Goal: Task Accomplishment & Management: Manage account settings

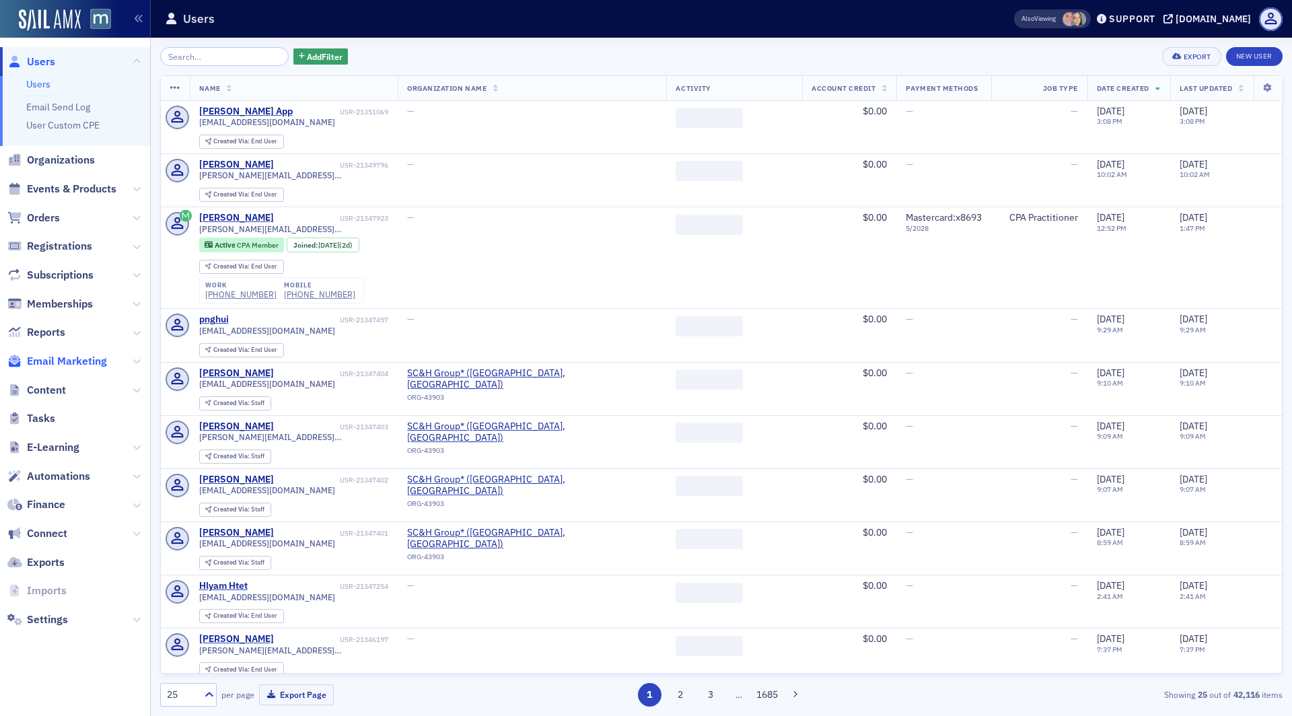
click at [30, 361] on span "Email Marketing" at bounding box center [67, 361] width 80 height 15
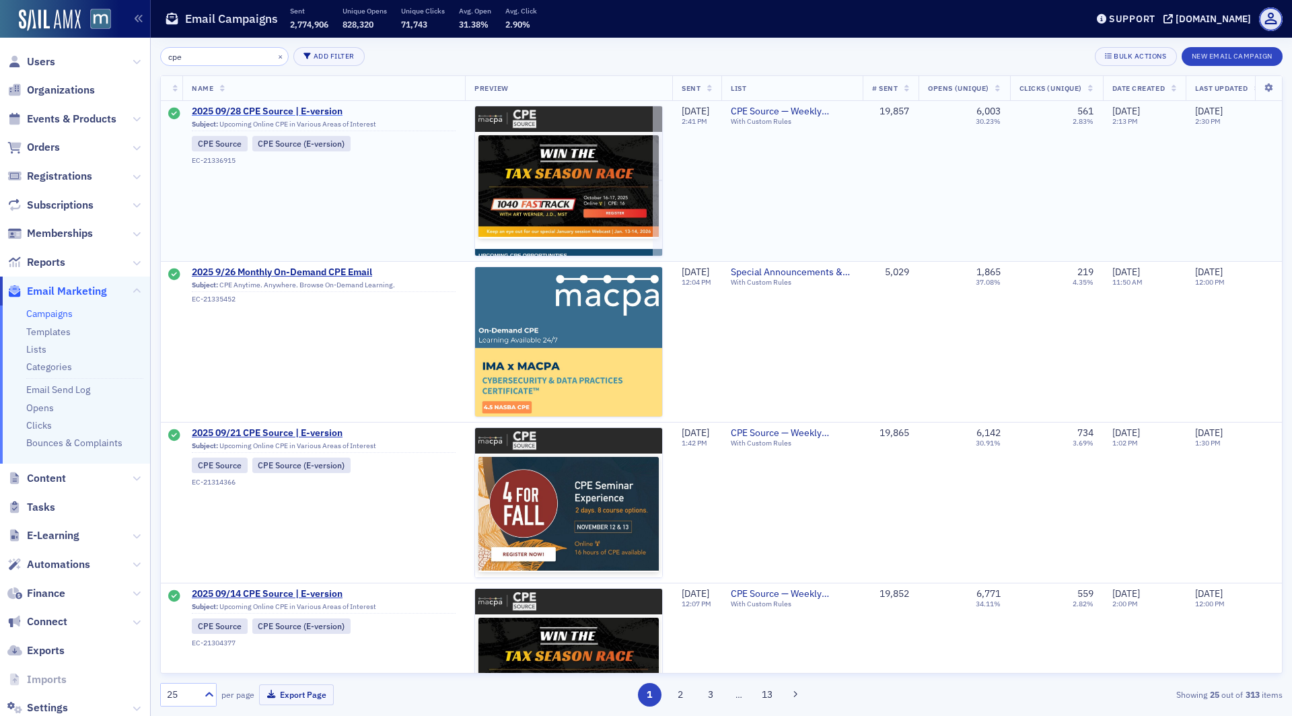
type input "cpe"
click at [291, 112] on span "2025 09/28 CPE Source | E-version" at bounding box center [324, 112] width 264 height 12
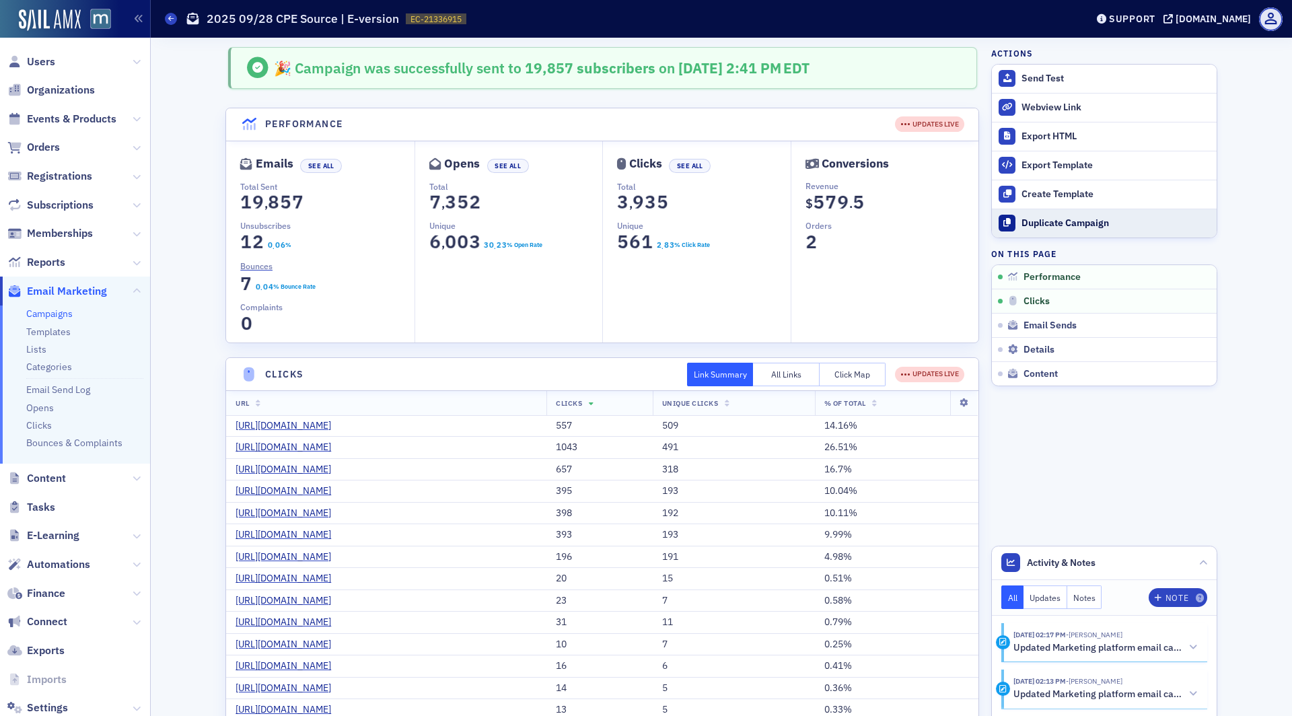
click at [1039, 217] on div "Duplicate Campaign" at bounding box center [1115, 223] width 188 height 12
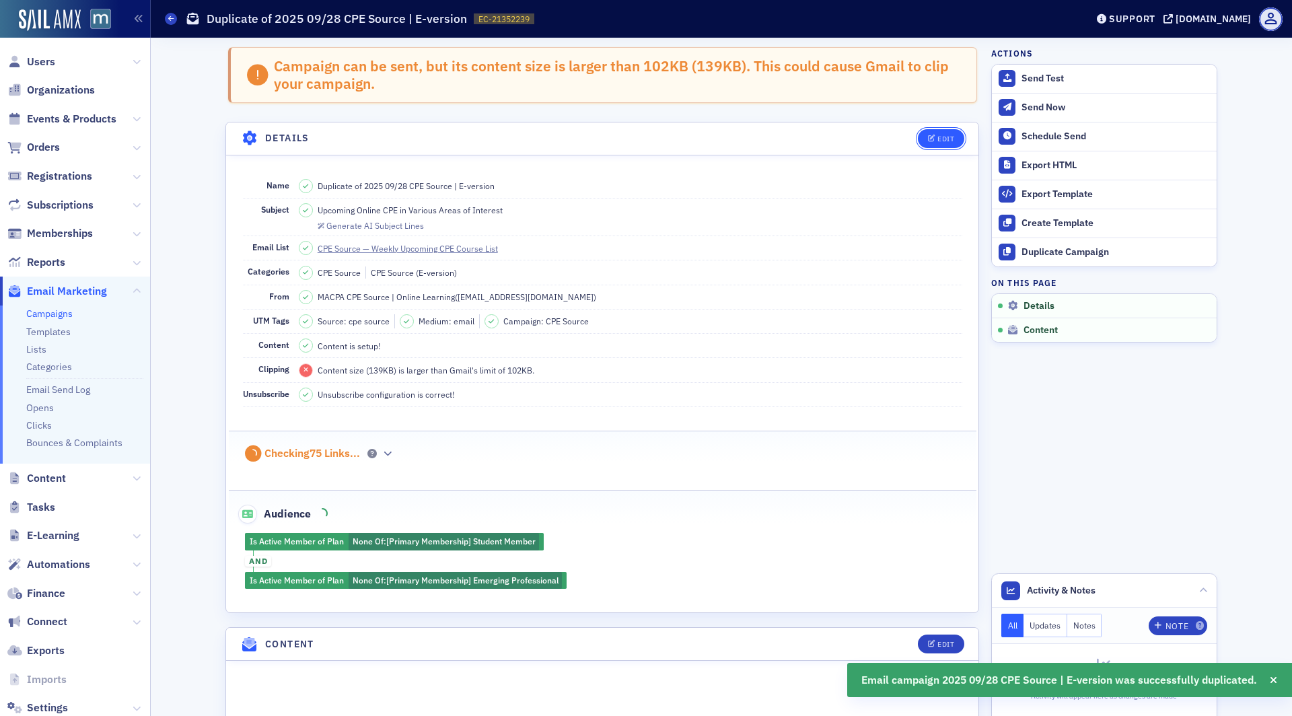
click at [951, 139] on div "Edit" at bounding box center [945, 138] width 17 height 7
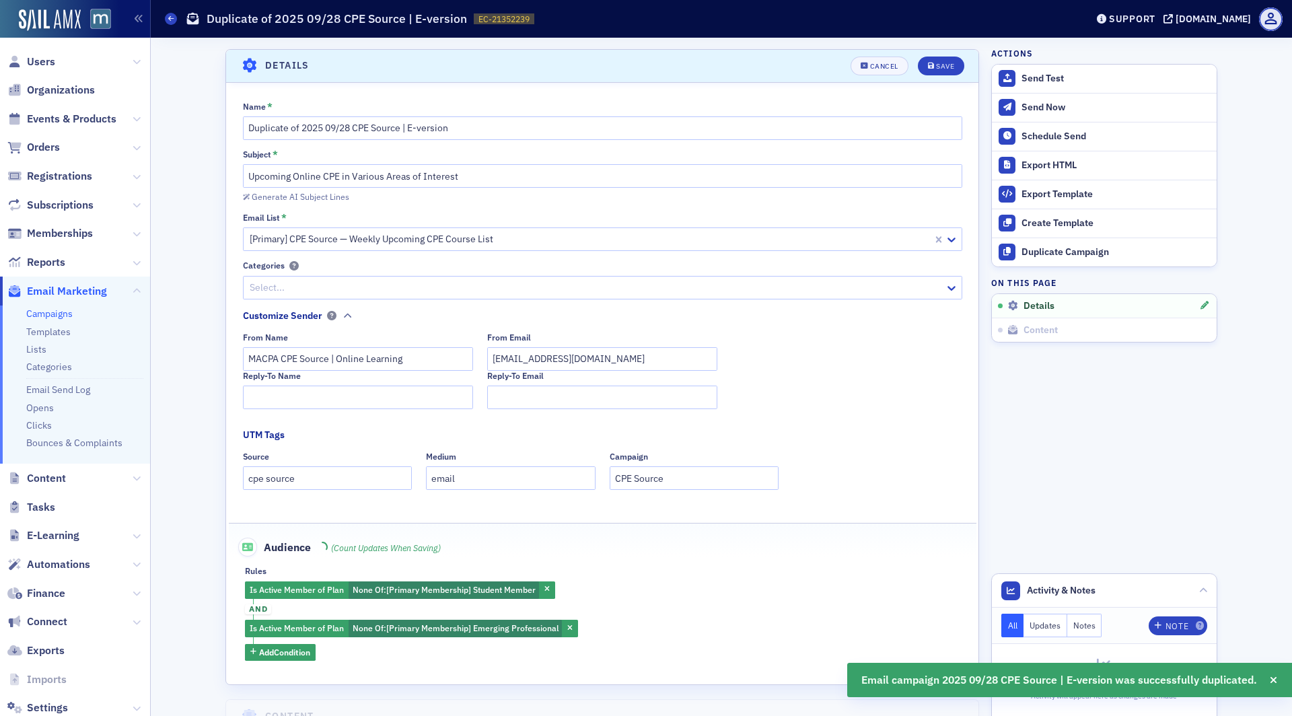
scroll to position [76, 0]
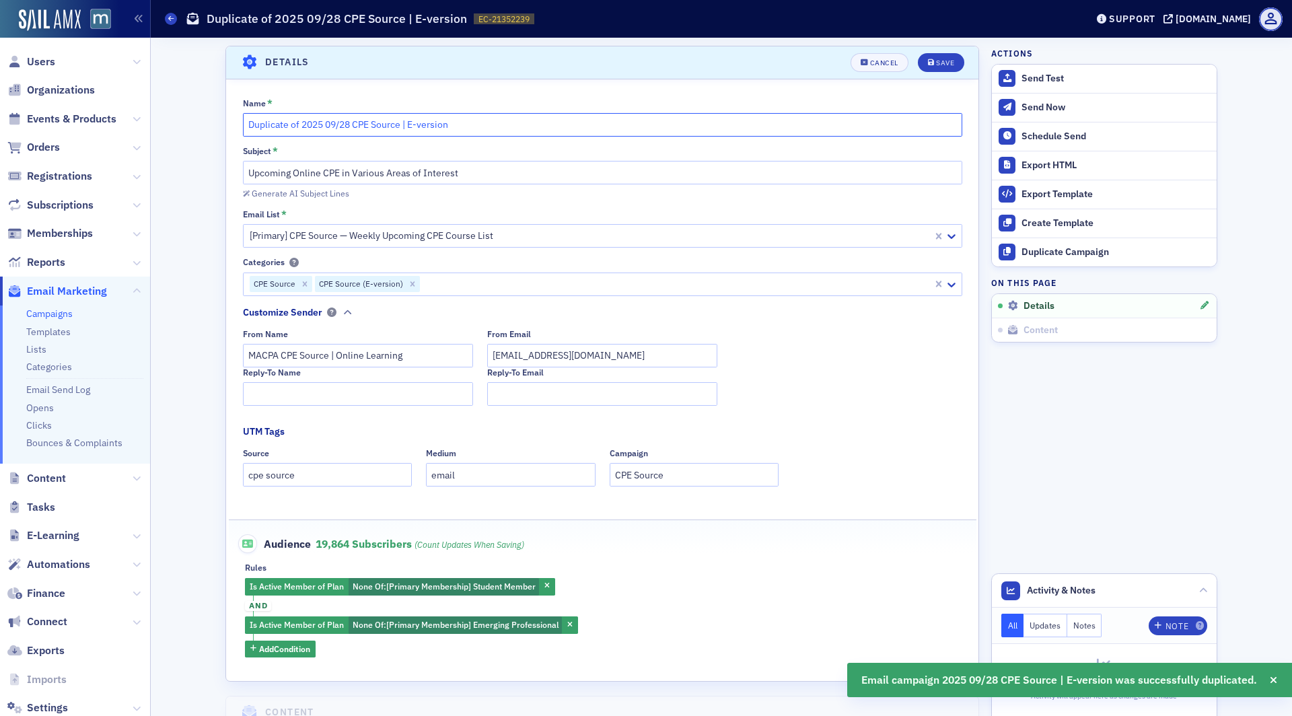
drag, startPoint x: 301, startPoint y: 125, endPoint x: 190, endPoint y: 118, distance: 111.2
drag, startPoint x: 300, startPoint y: 125, endPoint x: 278, endPoint y: 126, distance: 21.5
click at [278, 126] on input "2025 09/28 CPE Source | E-version" at bounding box center [602, 125] width 719 height 24
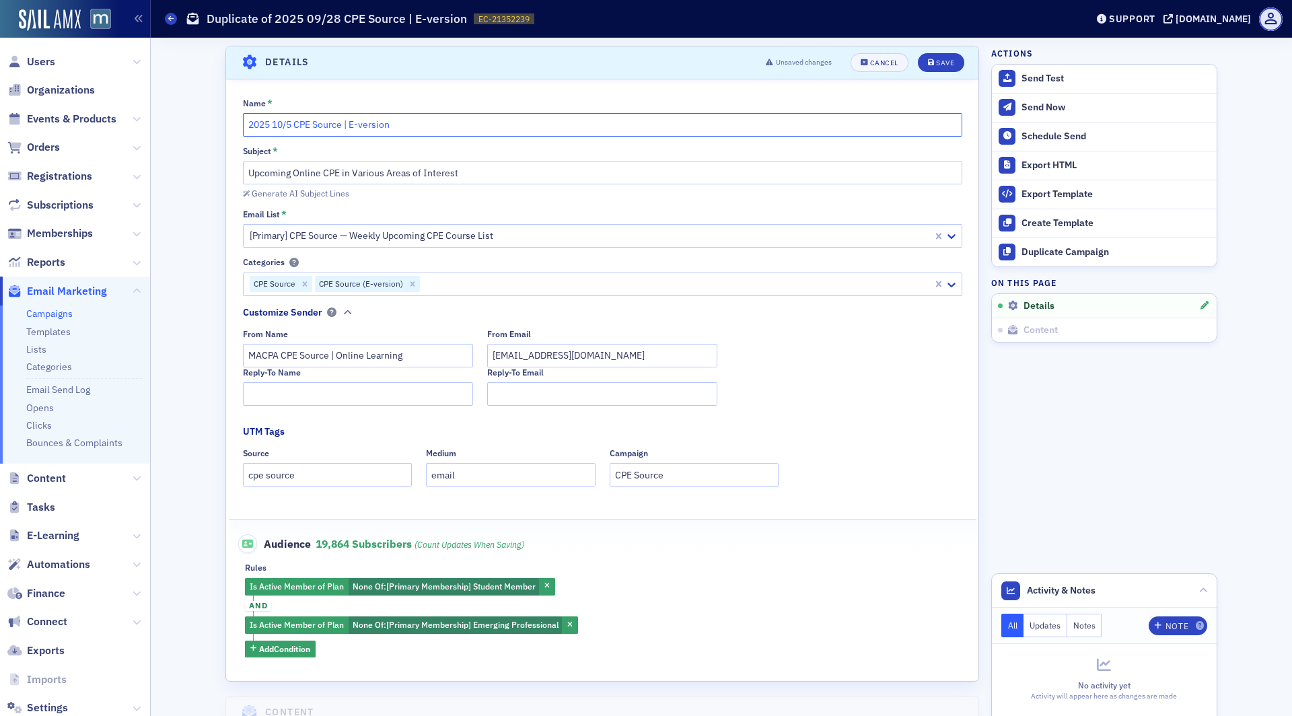
type input "2025 10/5 CPE Source | E-version"
click at [939, 61] on div "Save" at bounding box center [945, 62] width 18 height 7
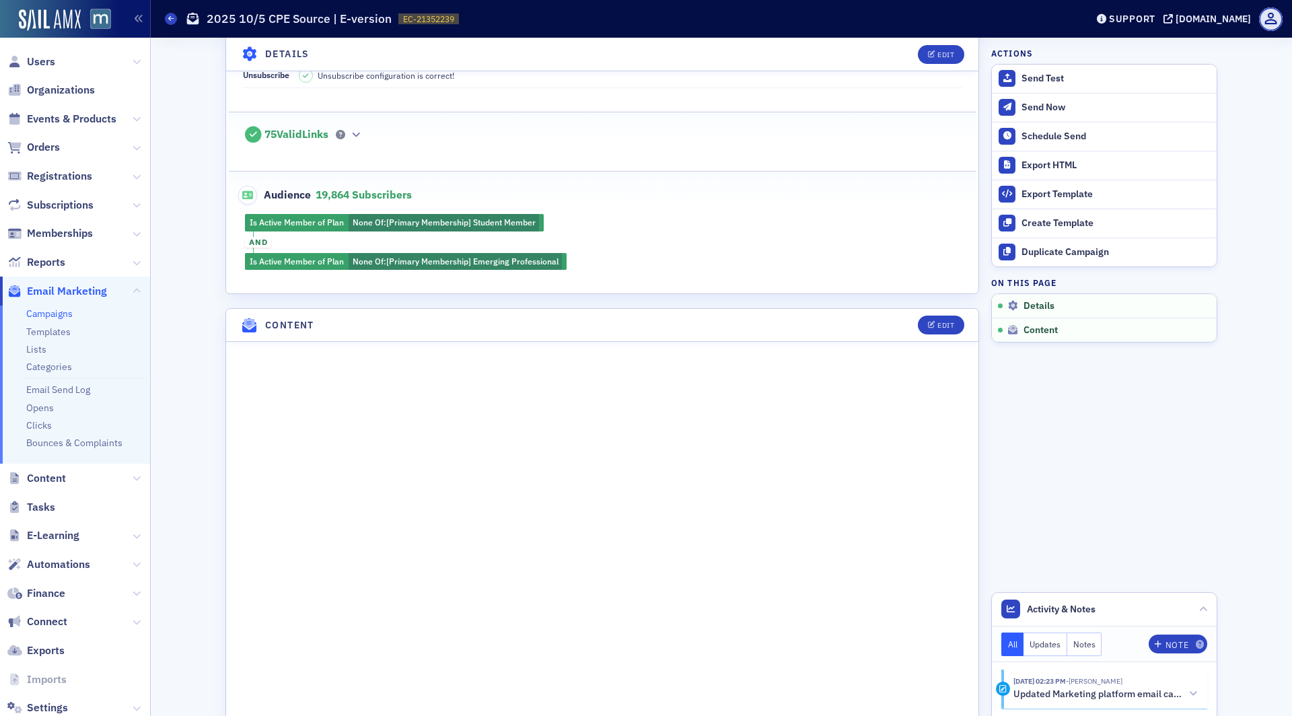
scroll to position [332, 0]
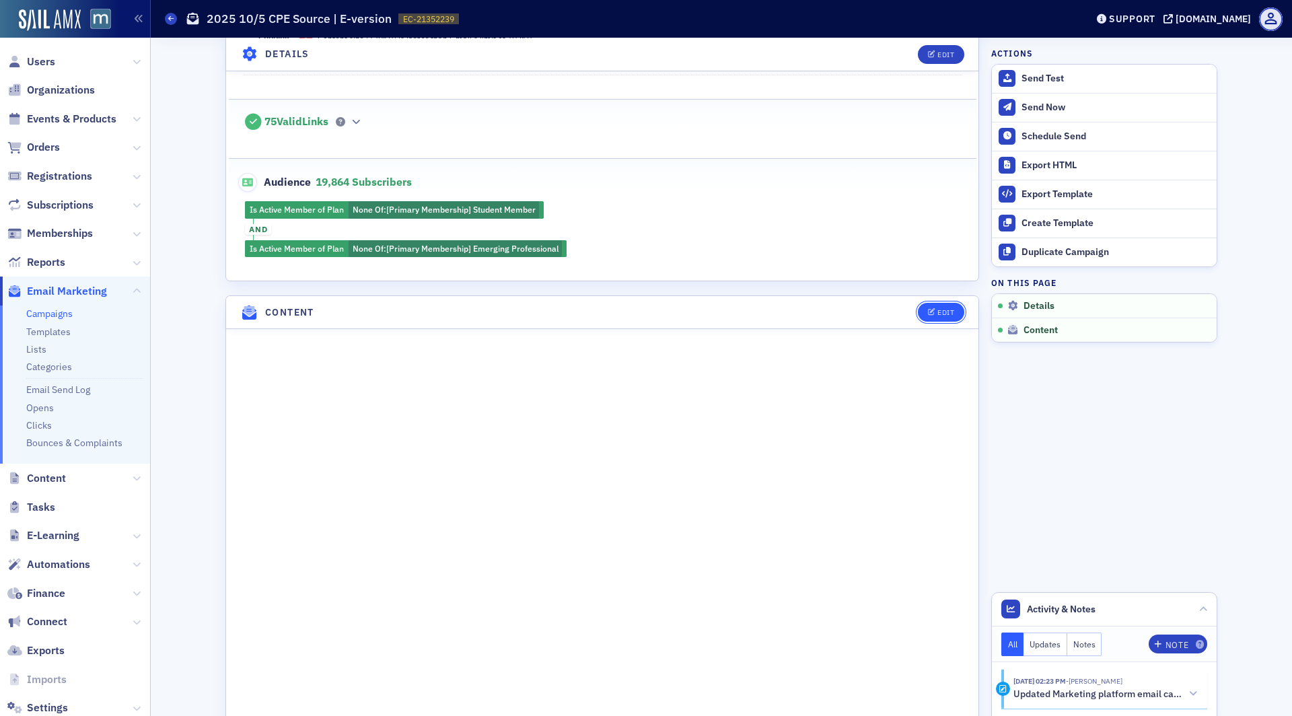
click at [936, 303] on button "Edit" at bounding box center [941, 312] width 46 height 19
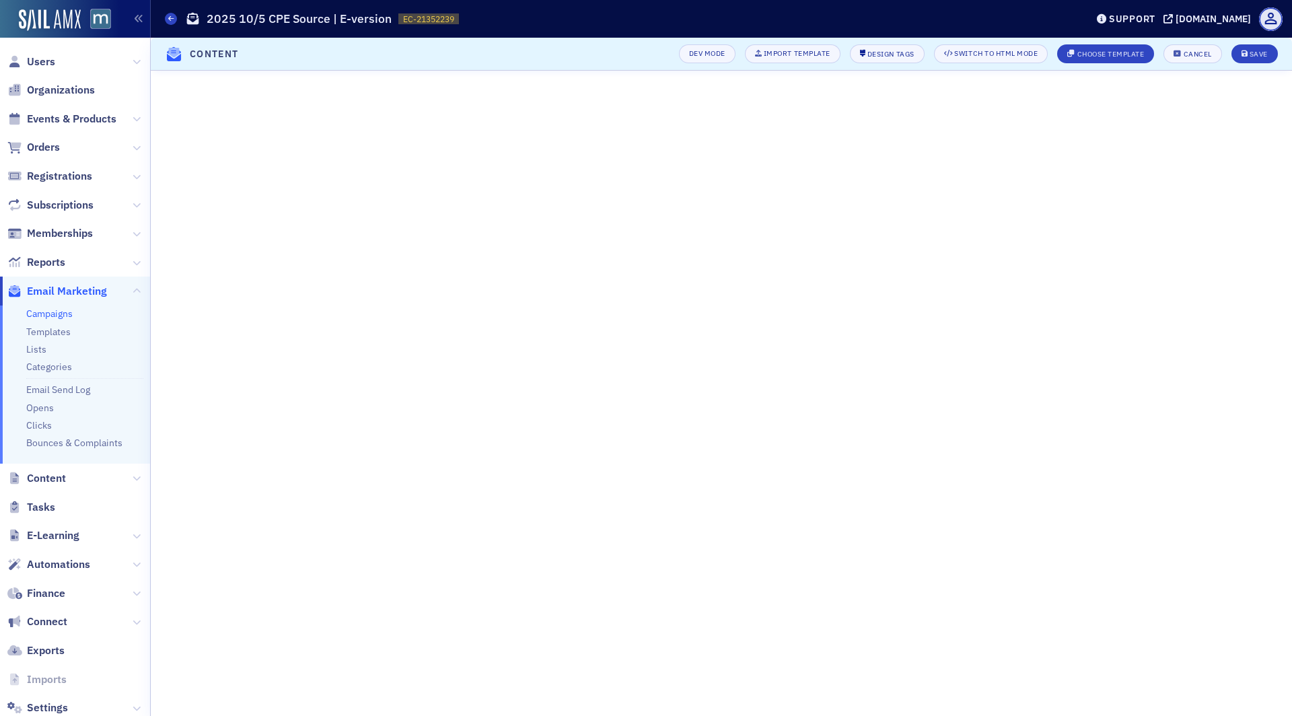
scroll to position [0, 0]
click at [1254, 55] on div "Save" at bounding box center [1258, 53] width 18 height 7
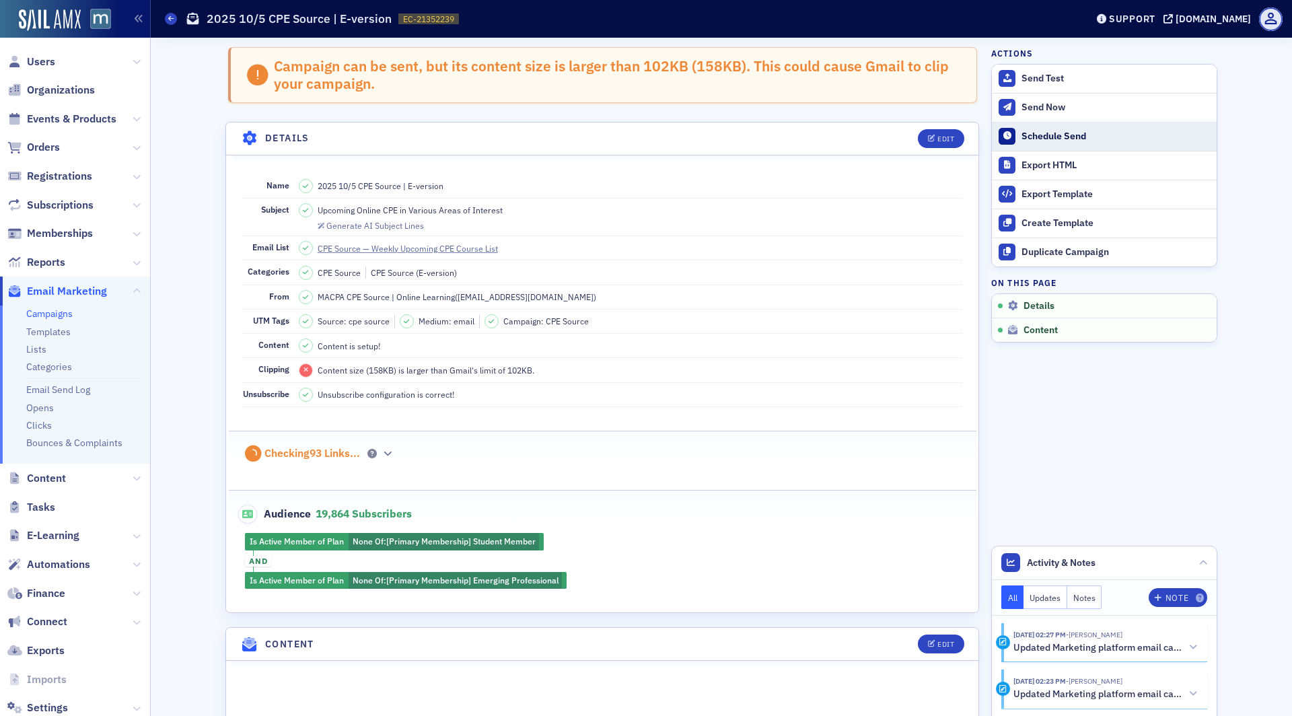
click at [1045, 141] on div "Schedule Send" at bounding box center [1115, 137] width 188 height 12
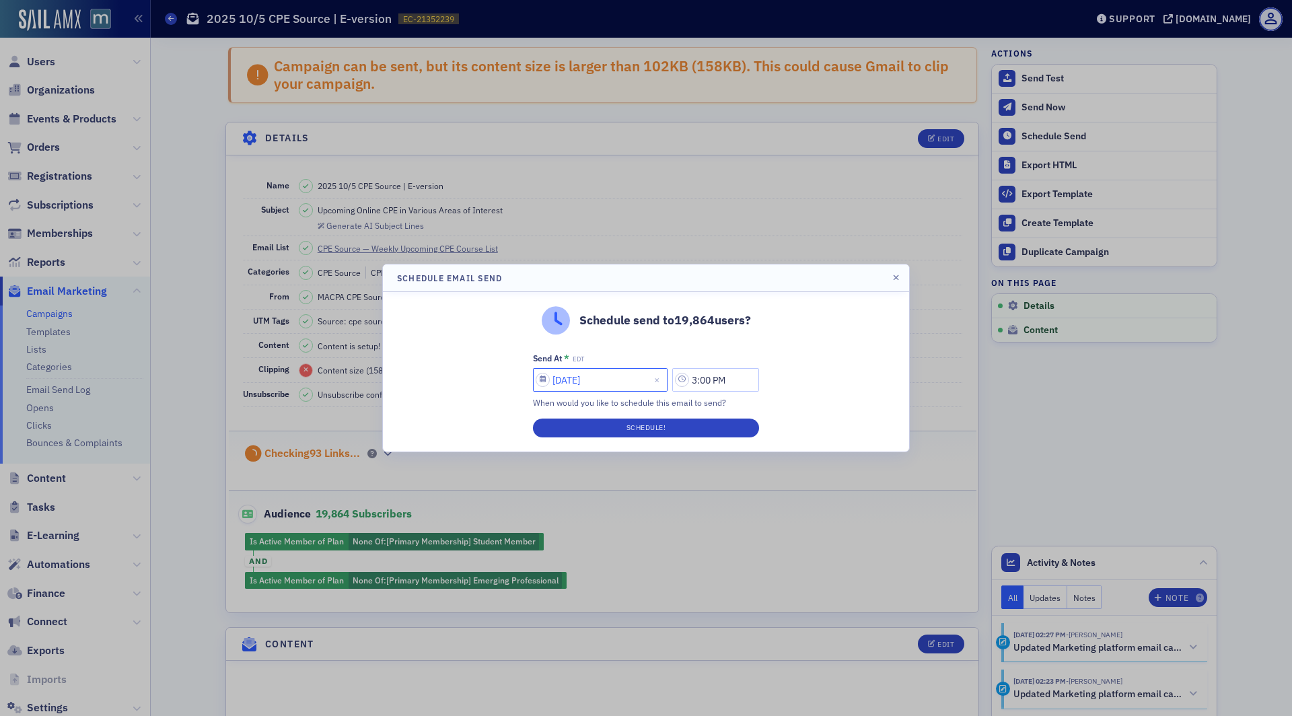
click at [574, 387] on input "[DATE]" at bounding box center [600, 380] width 135 height 24
select select "9"
select select "2025"
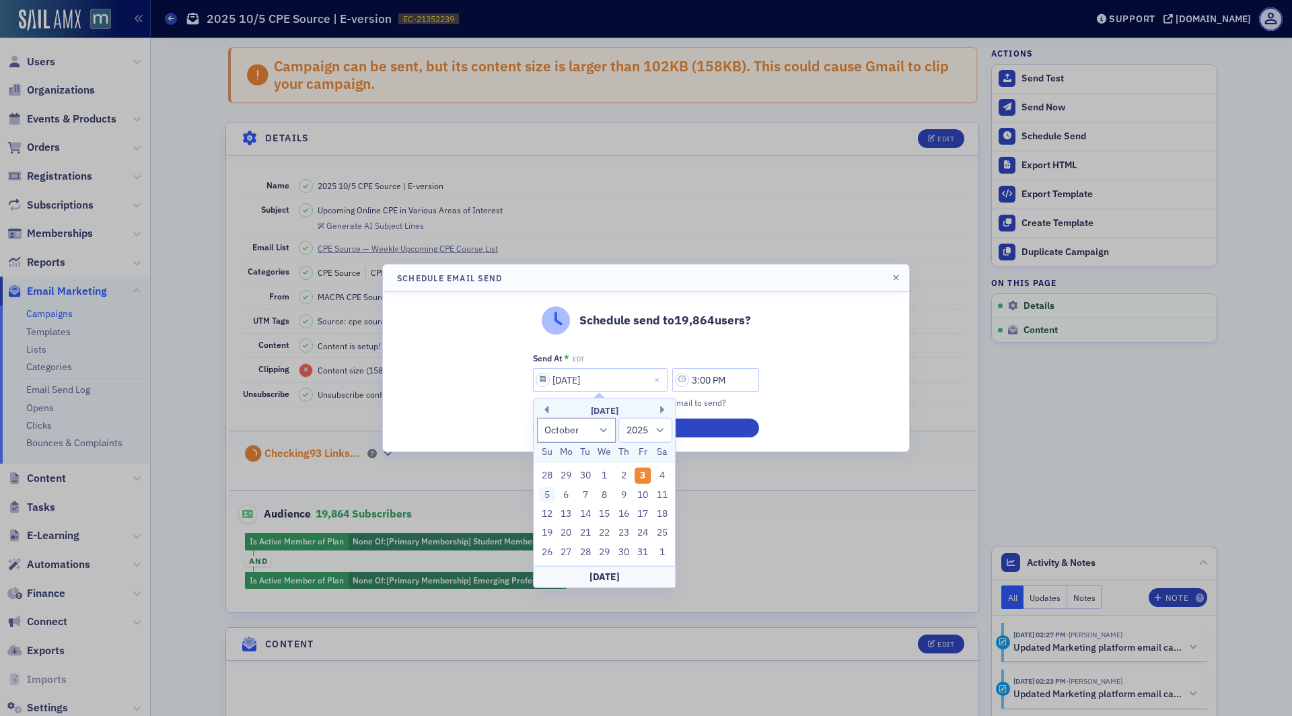
click at [550, 496] on div "5" at bounding box center [547, 494] width 16 height 16
type input "[DATE]"
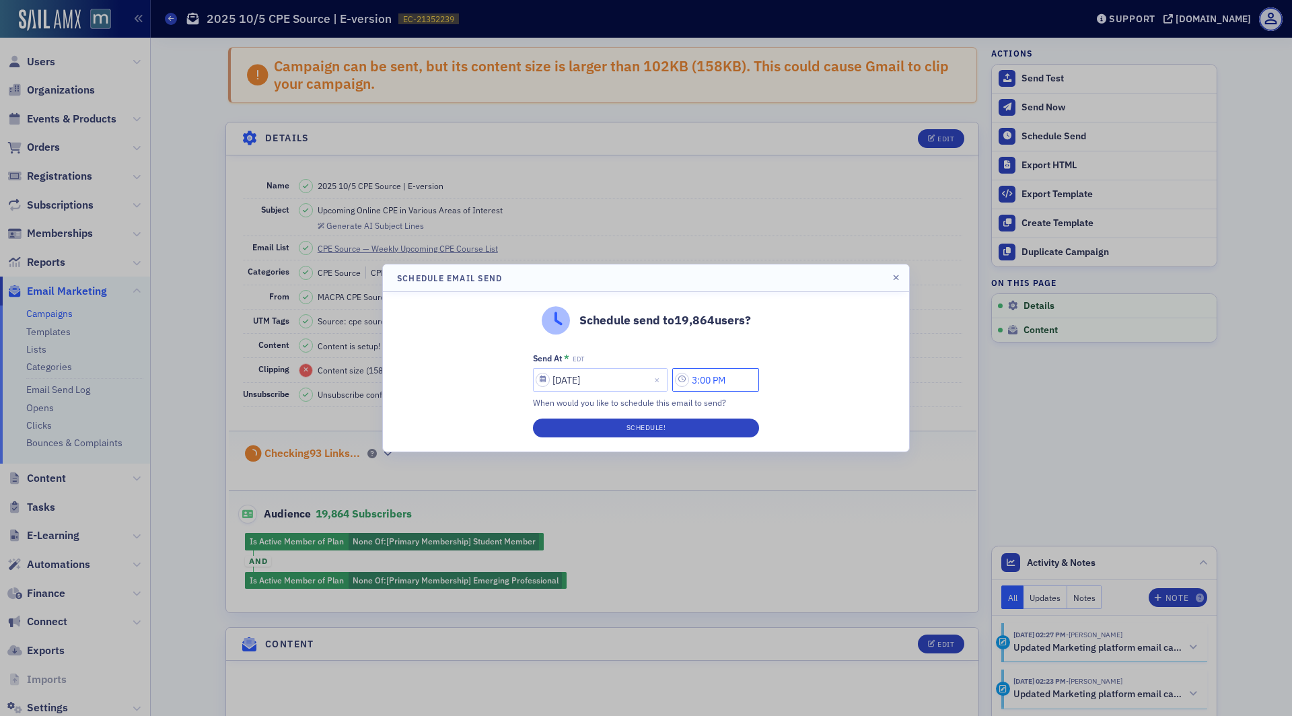
click at [699, 379] on input "3:00 PM" at bounding box center [715, 380] width 87 height 24
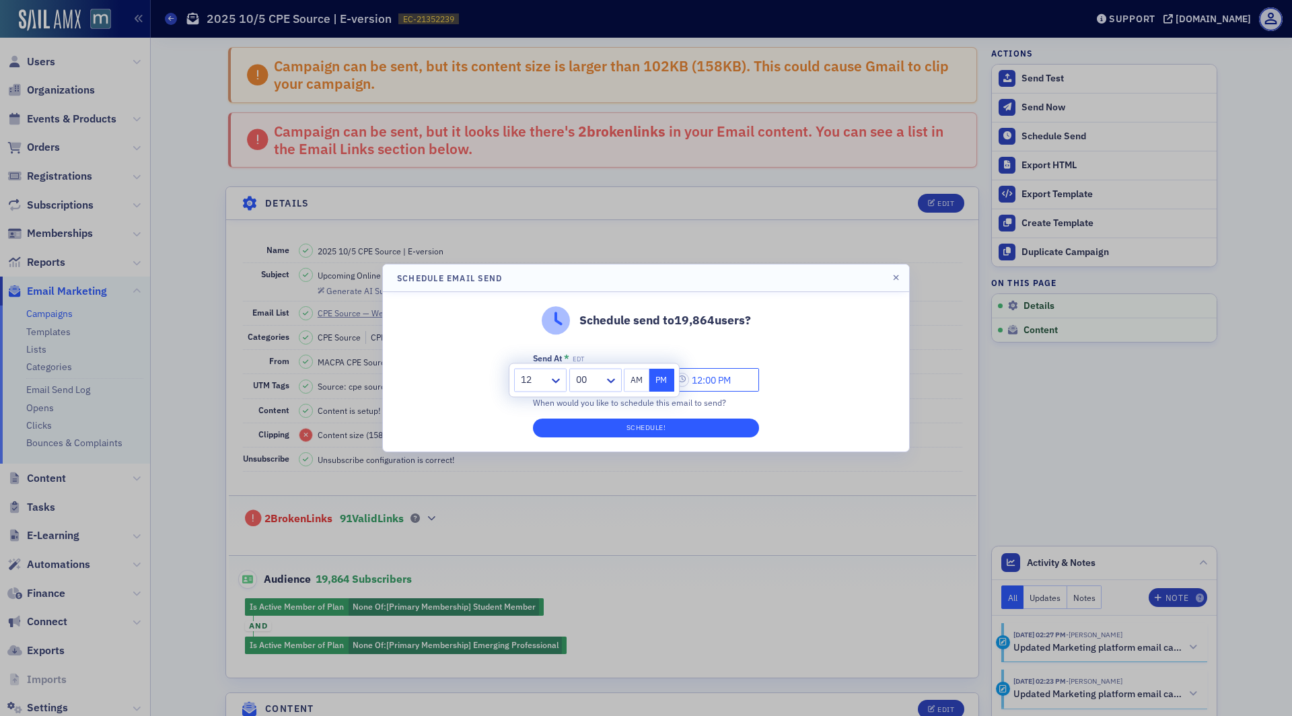
type input "12:00 PM"
click at [626, 428] on button "Schedule!" at bounding box center [646, 427] width 226 height 19
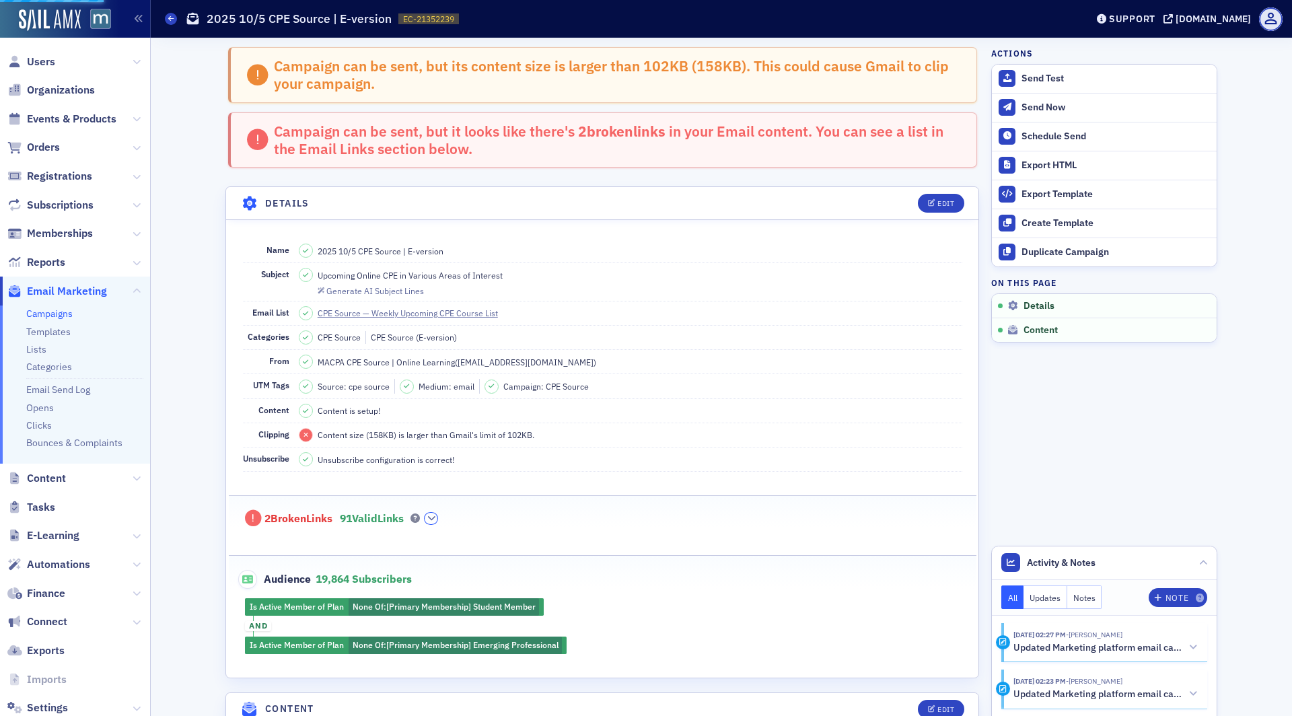
click at [435, 515] on icon "button" at bounding box center [431, 518] width 8 height 8
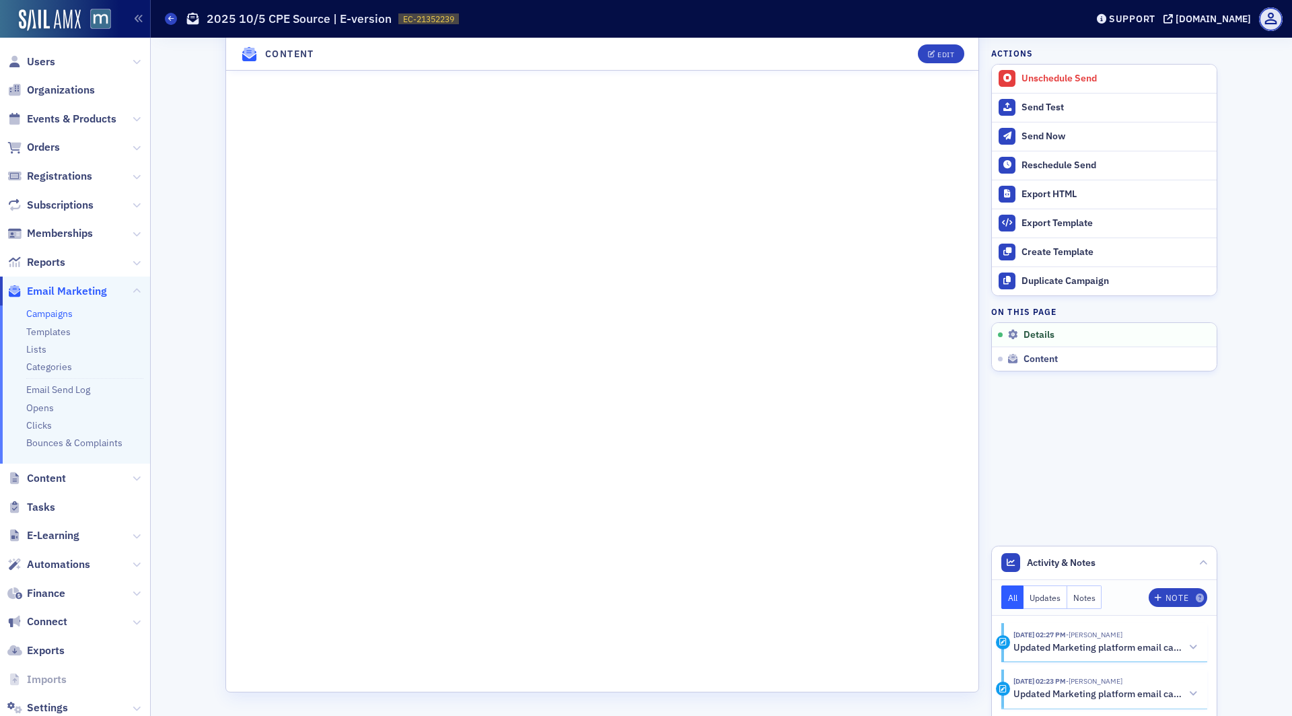
scroll to position [4408, 0]
click at [934, 59] on button "Edit" at bounding box center [941, 53] width 46 height 19
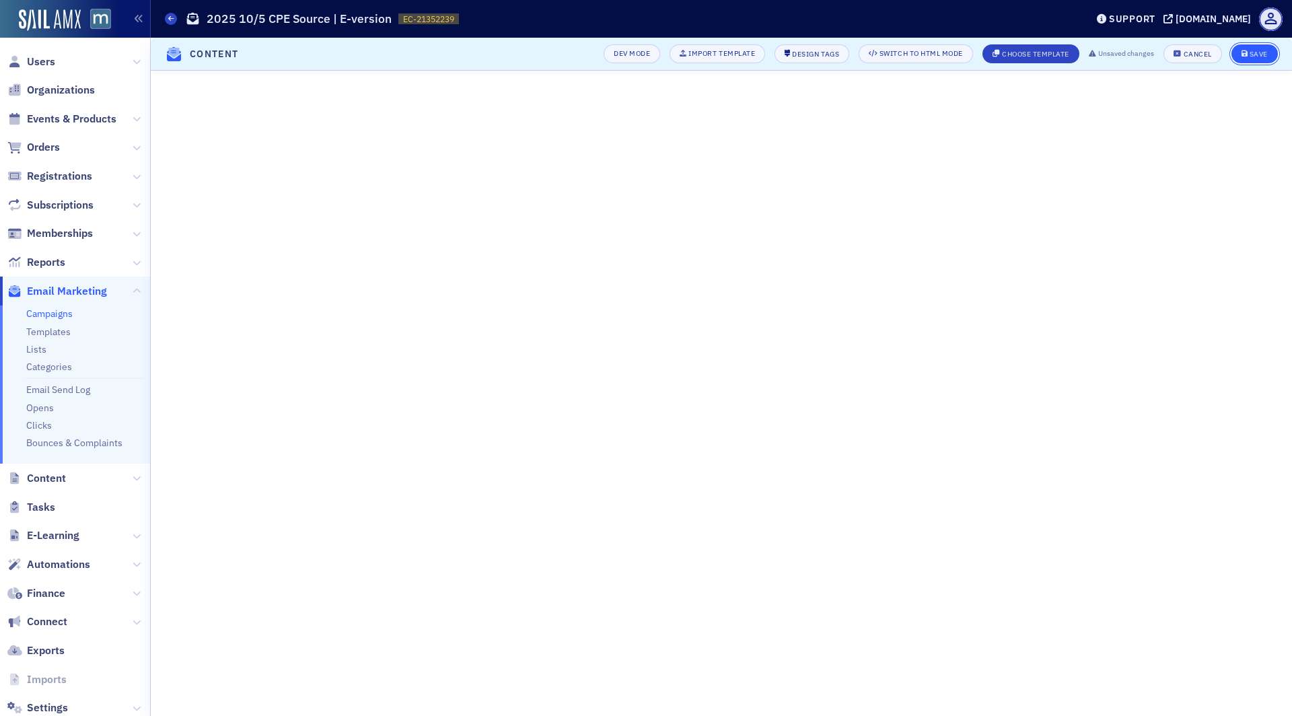
click at [1253, 48] on button "Save" at bounding box center [1254, 53] width 46 height 19
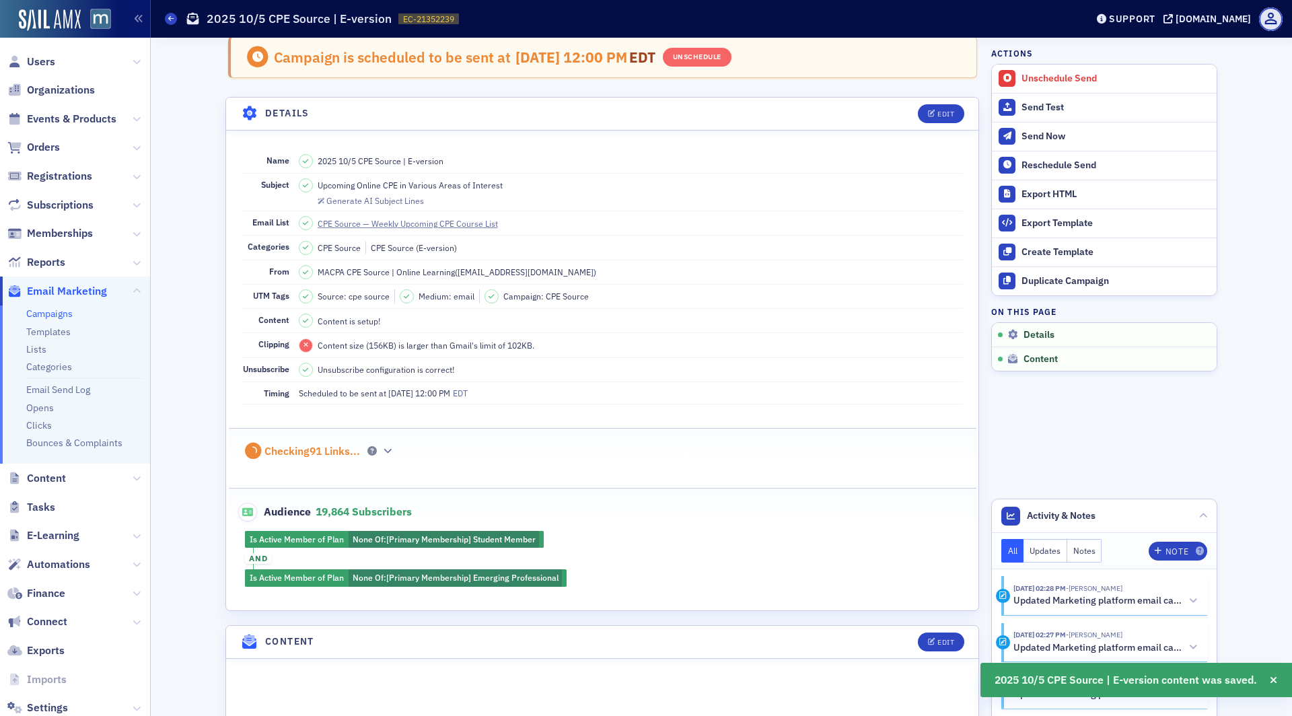
scroll to position [0, 0]
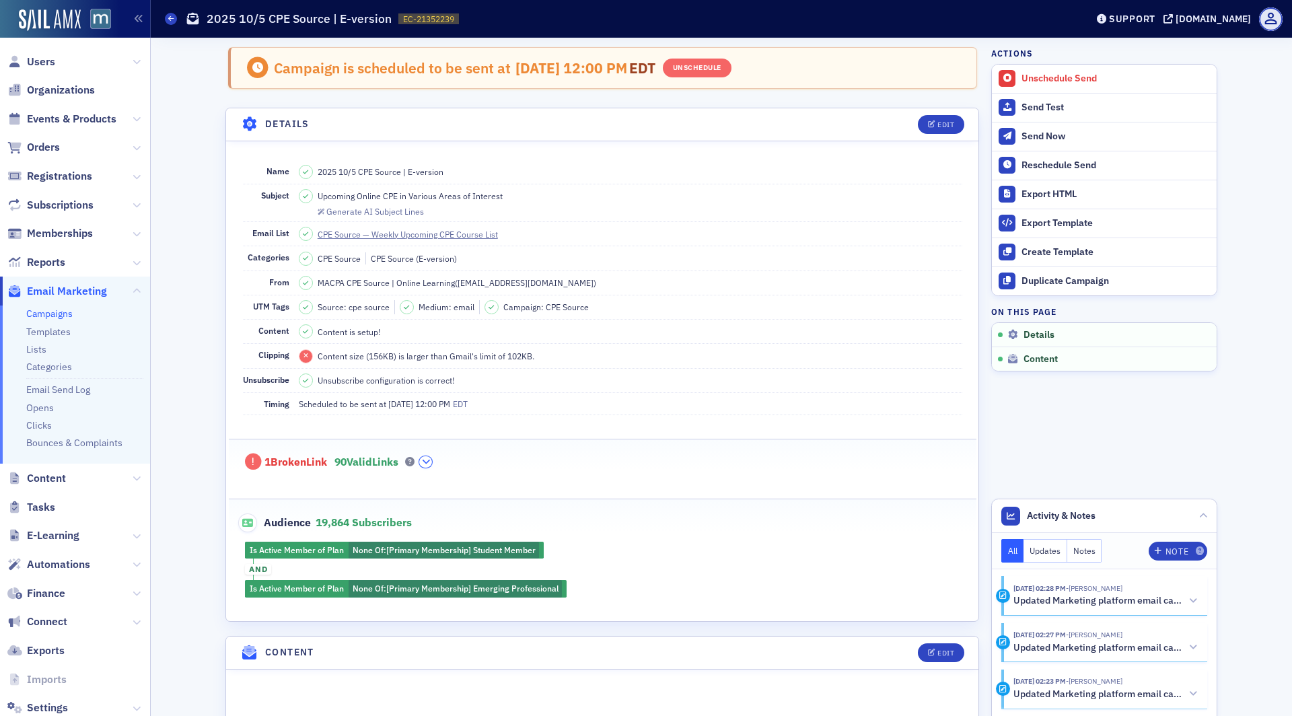
click at [429, 458] on button "button" at bounding box center [425, 462] width 13 height 12
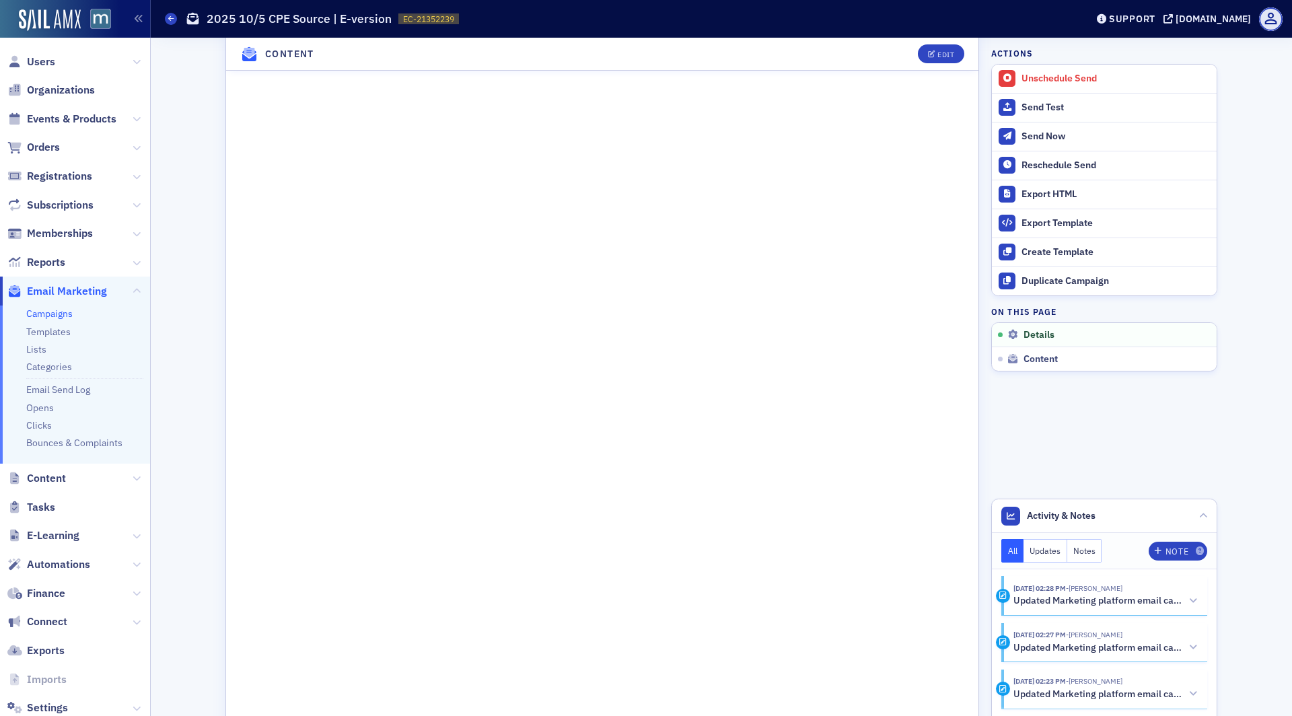
scroll to position [3242, 0]
